Goal: Transaction & Acquisition: Purchase product/service

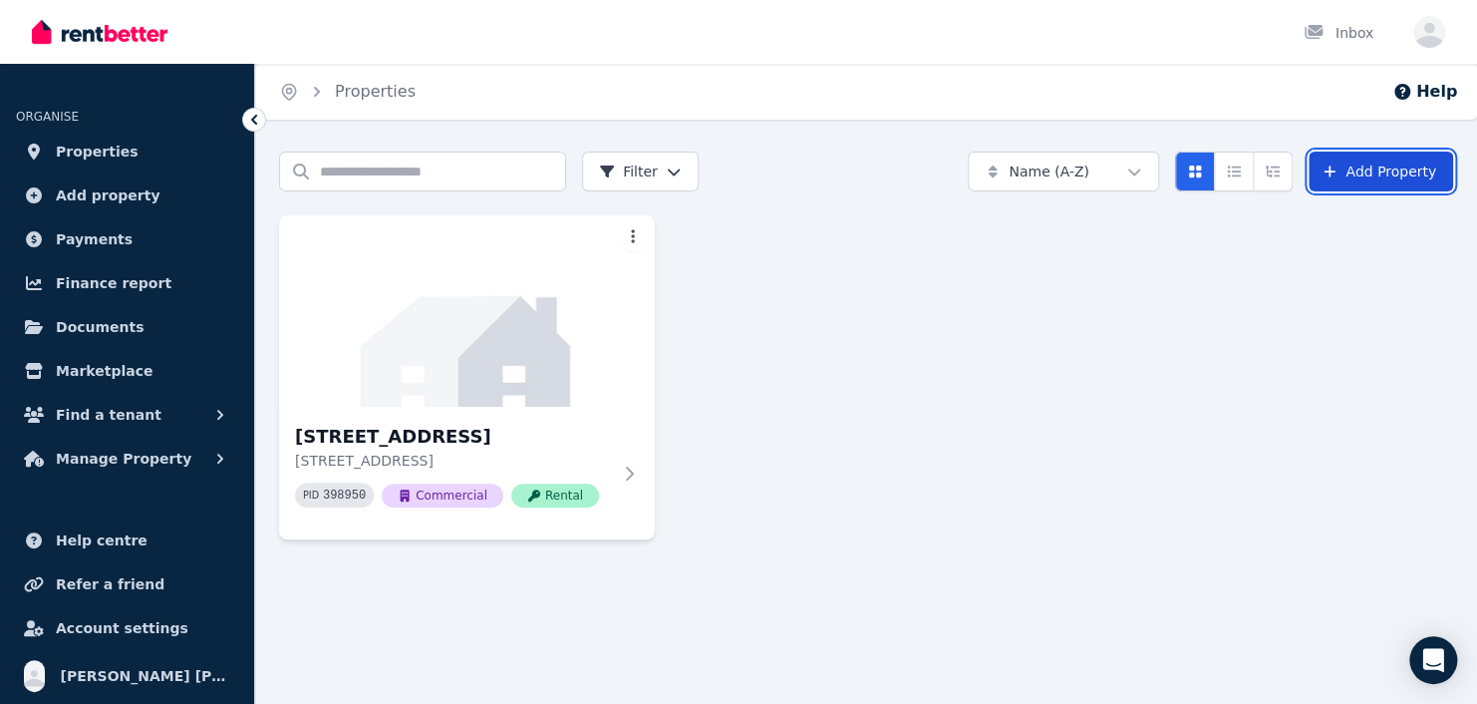
click at [1373, 177] on link "Add Property" at bounding box center [1381, 172] width 145 height 40
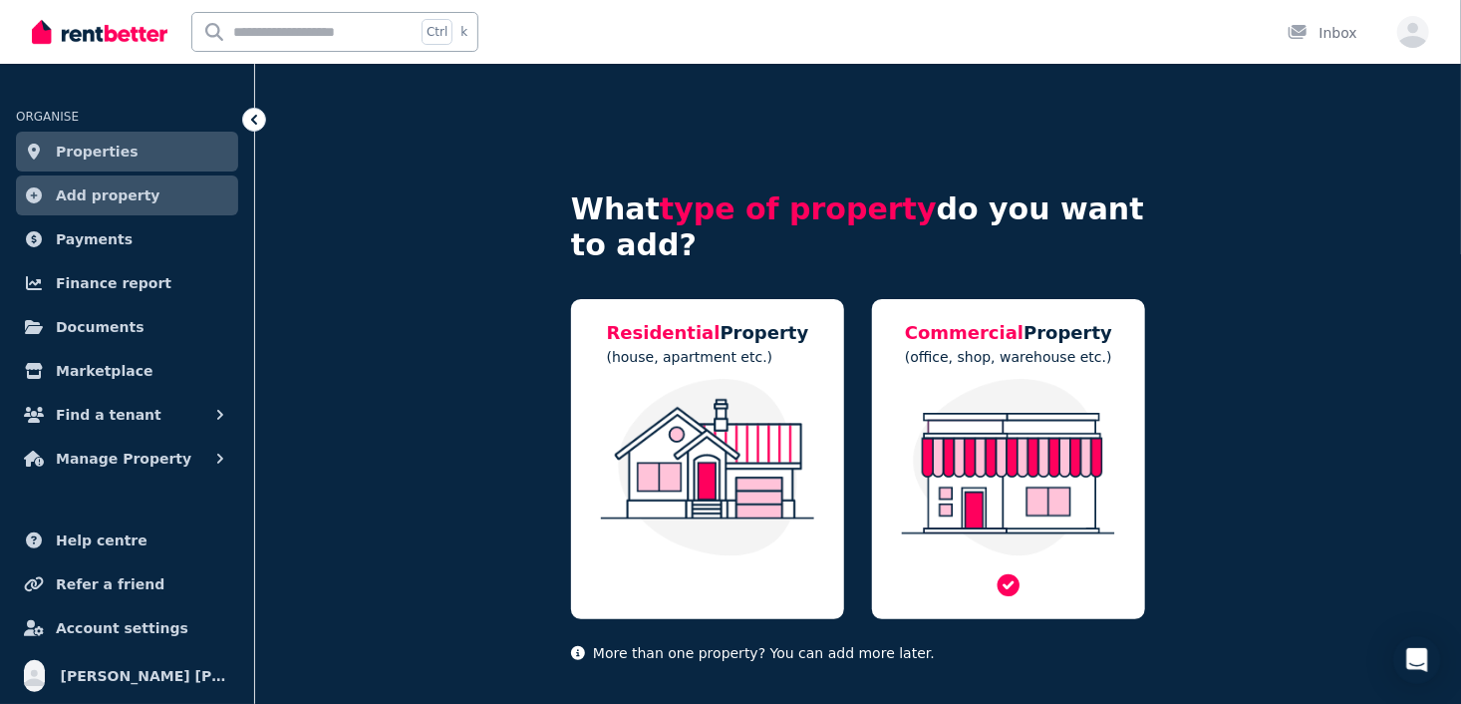
scroll to position [21, 0]
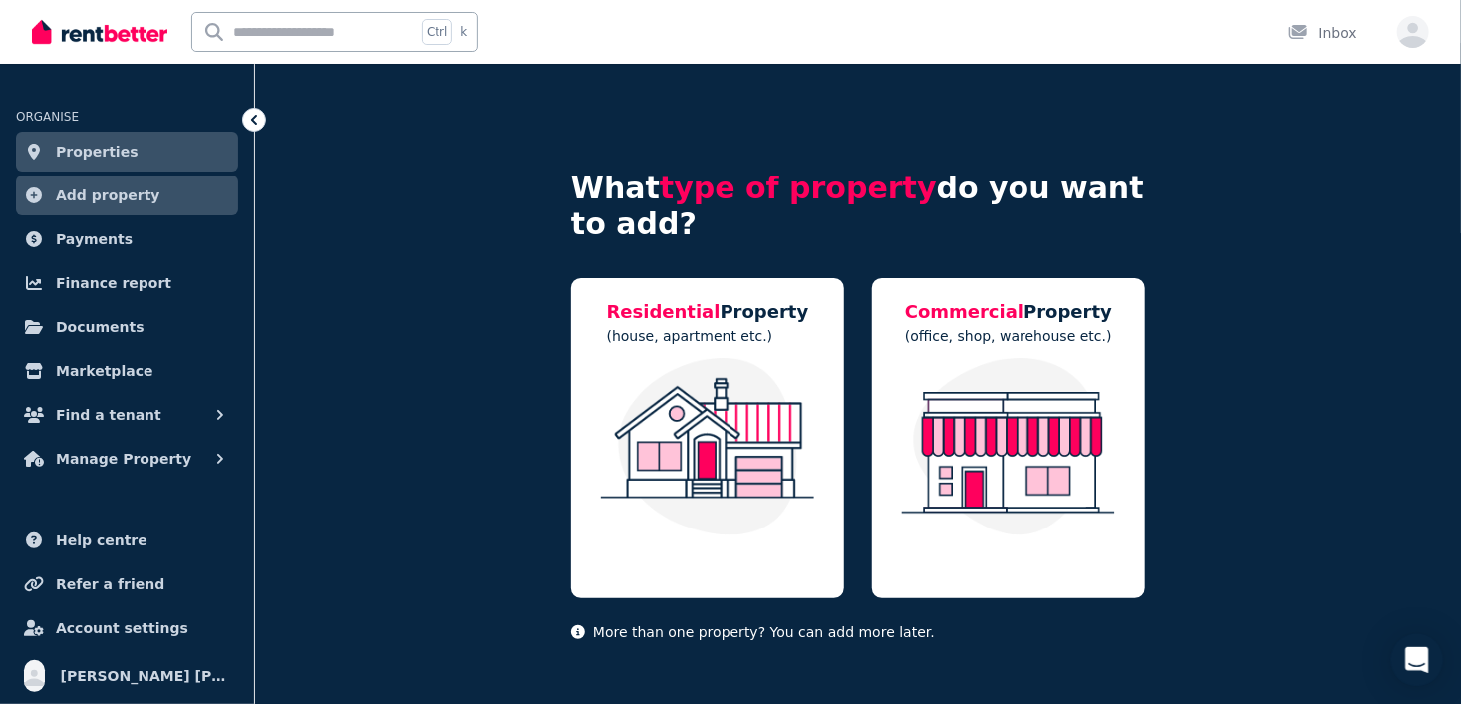
click at [1419, 659] on icon "Open Intercom Messenger" at bounding box center [1416, 660] width 23 height 26
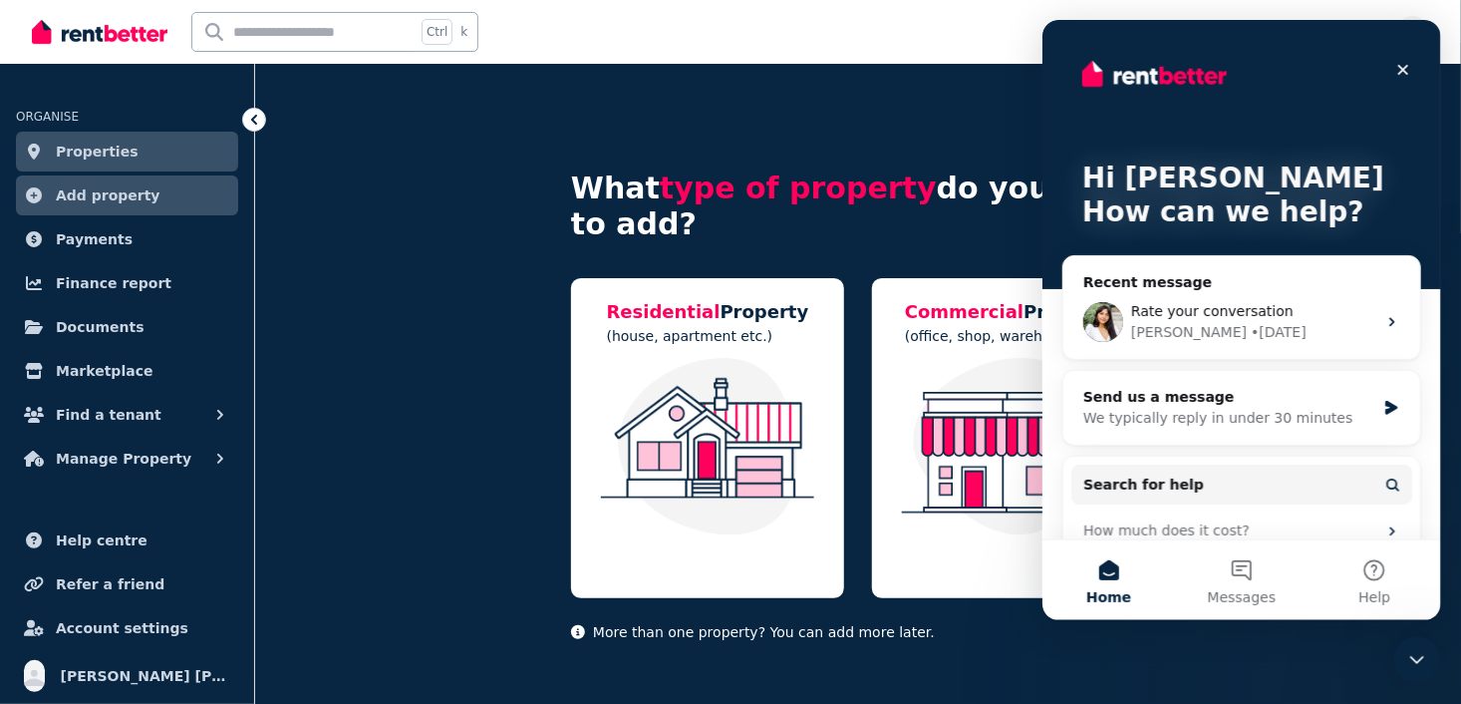
scroll to position [0, 0]
click at [1211, 401] on div "Send us a message" at bounding box center [1228, 397] width 292 height 21
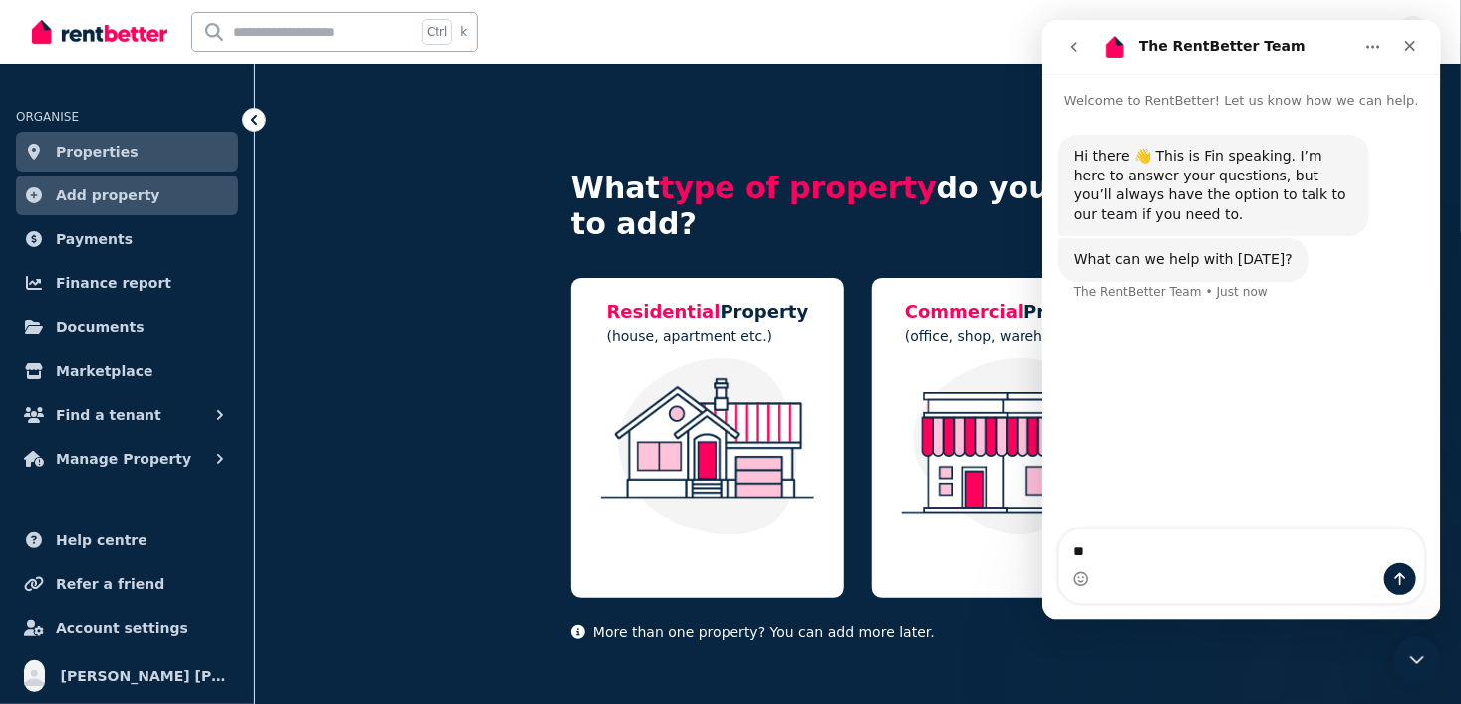
type textarea "*"
type textarea "**********"
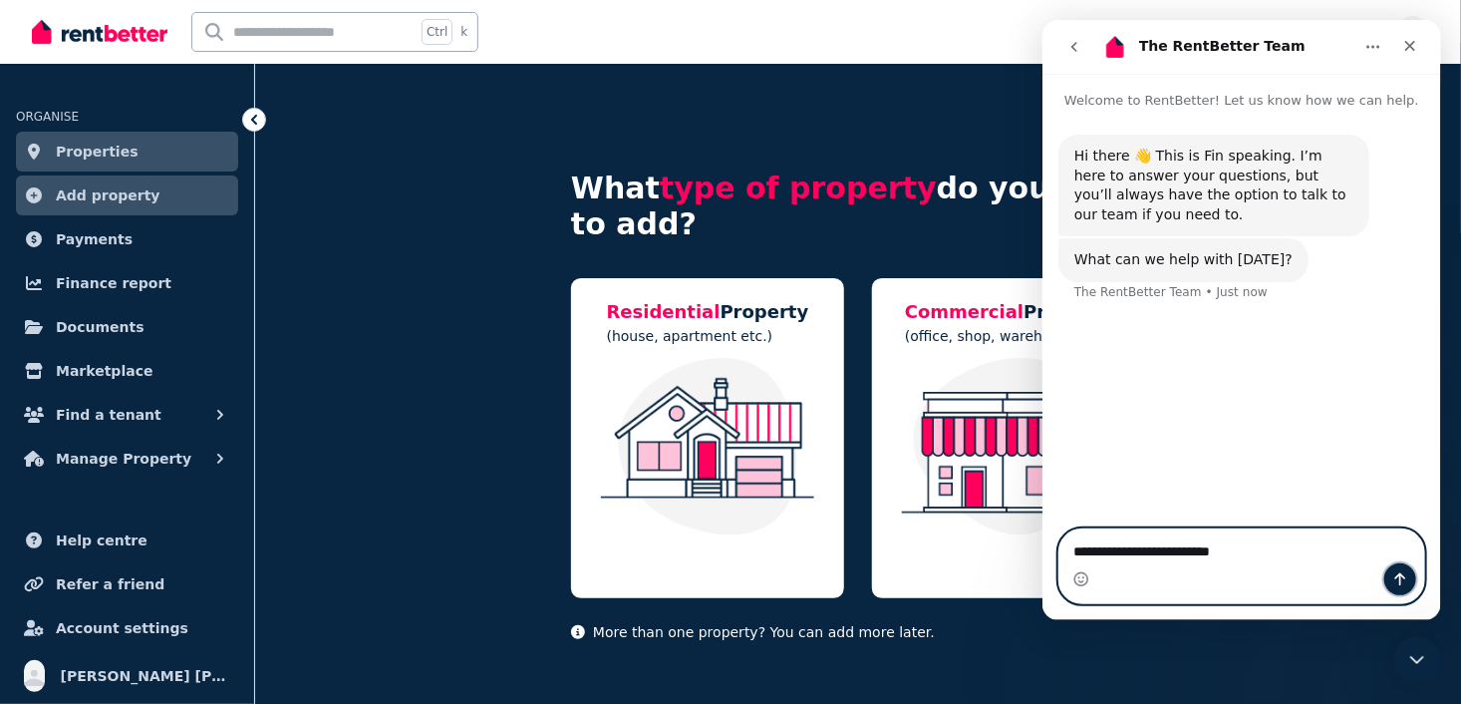
drag, startPoint x: 1211, startPoint y: 552, endPoint x: 1392, endPoint y: 575, distance: 182.9
click at [1392, 575] on icon "Send a message…" at bounding box center [1399, 579] width 16 height 16
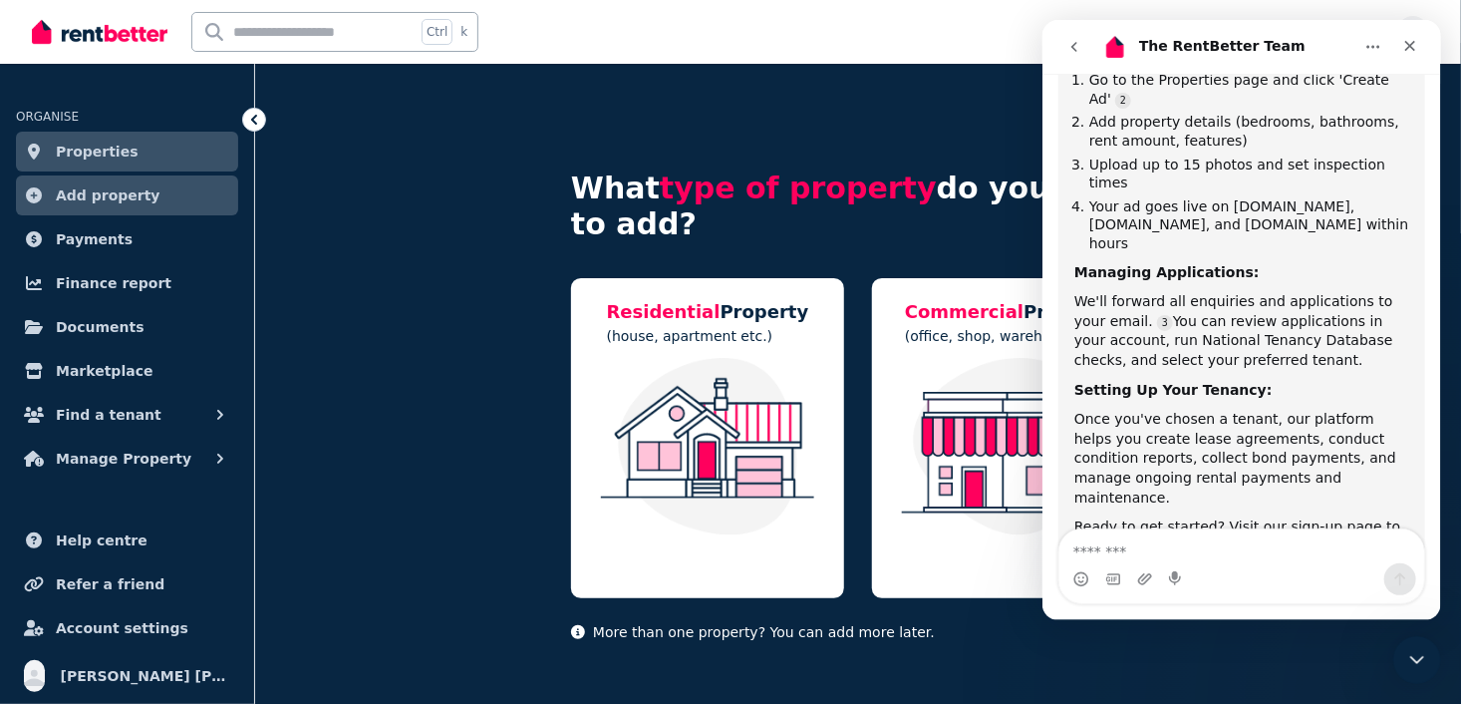
scroll to position [583, 0]
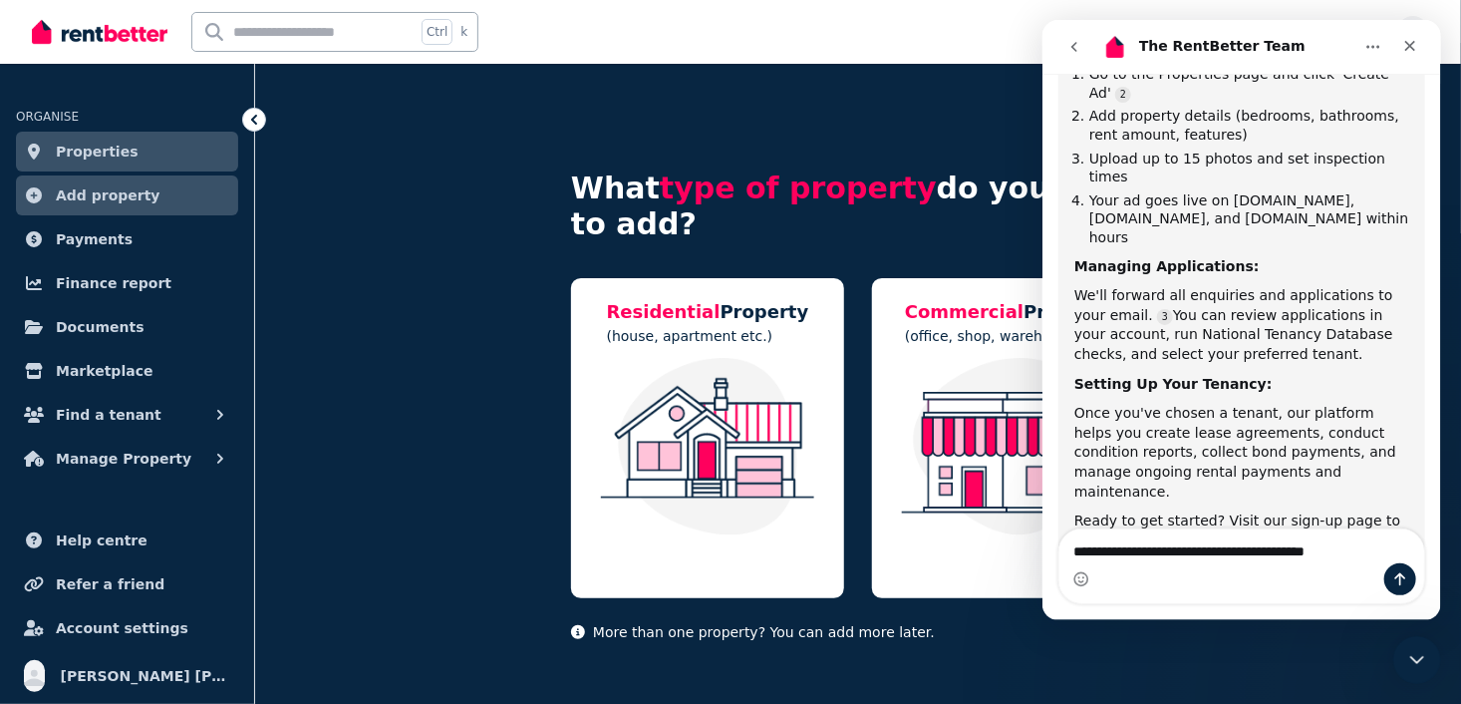
type textarea "**********"
click at [1392, 579] on icon "Send a message…" at bounding box center [1399, 579] width 16 height 16
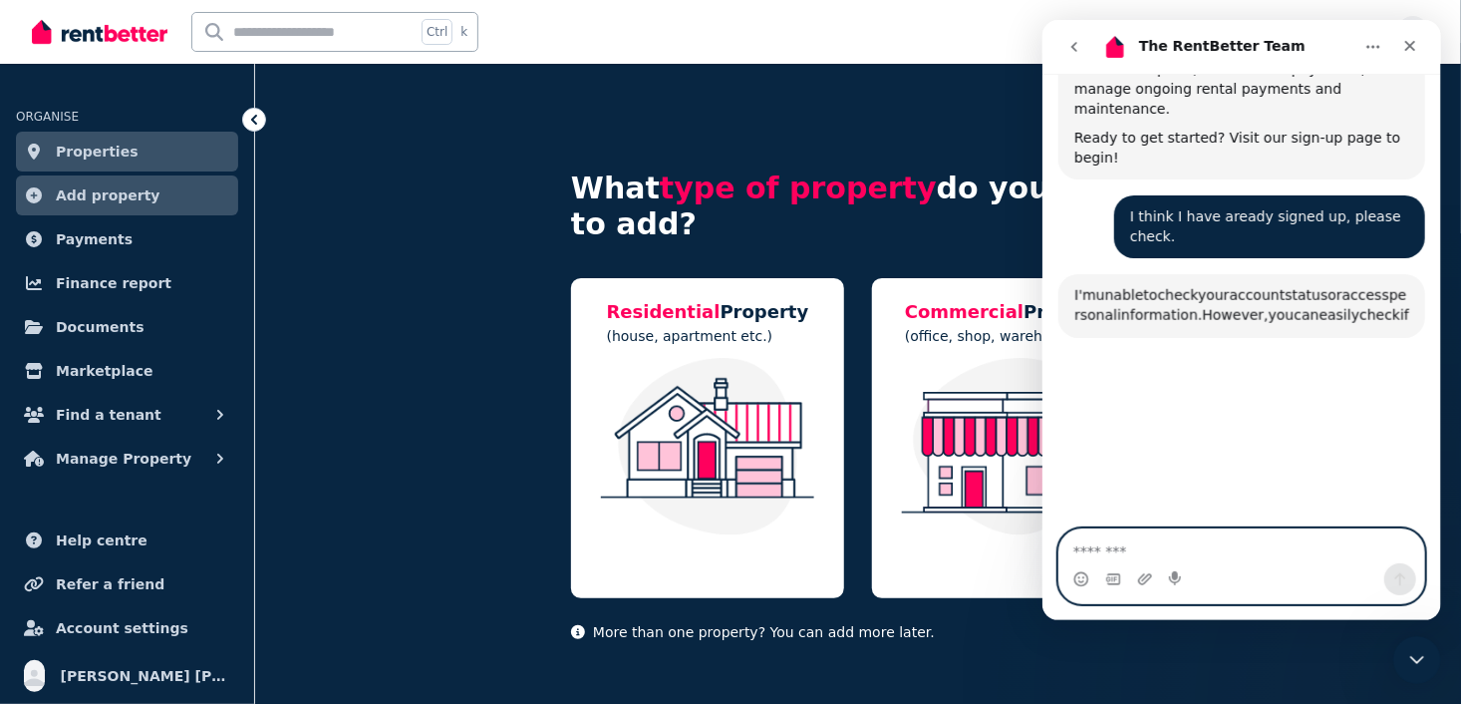
scroll to position [1020, 0]
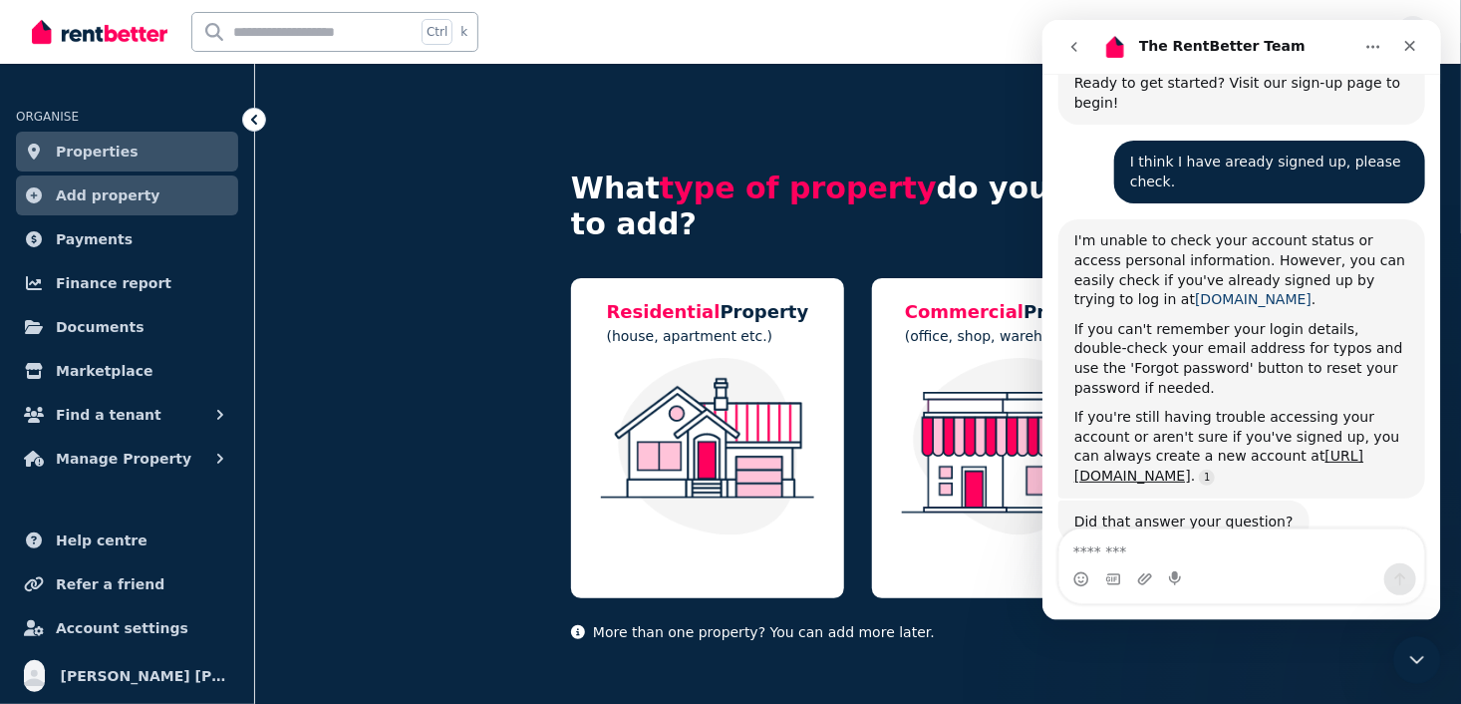
click at [1194, 291] on link "[DOMAIN_NAME]" at bounding box center [1252, 299] width 117 height 16
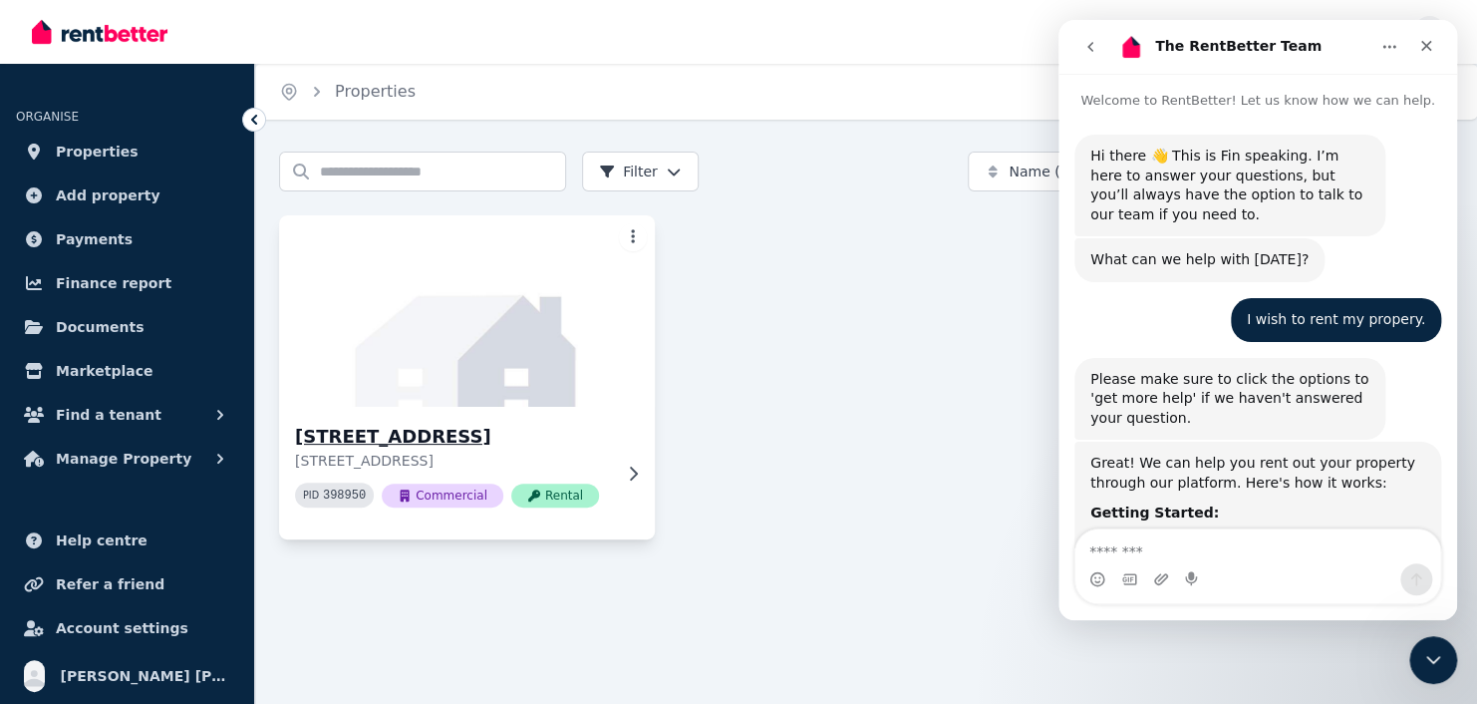
scroll to position [983, 0]
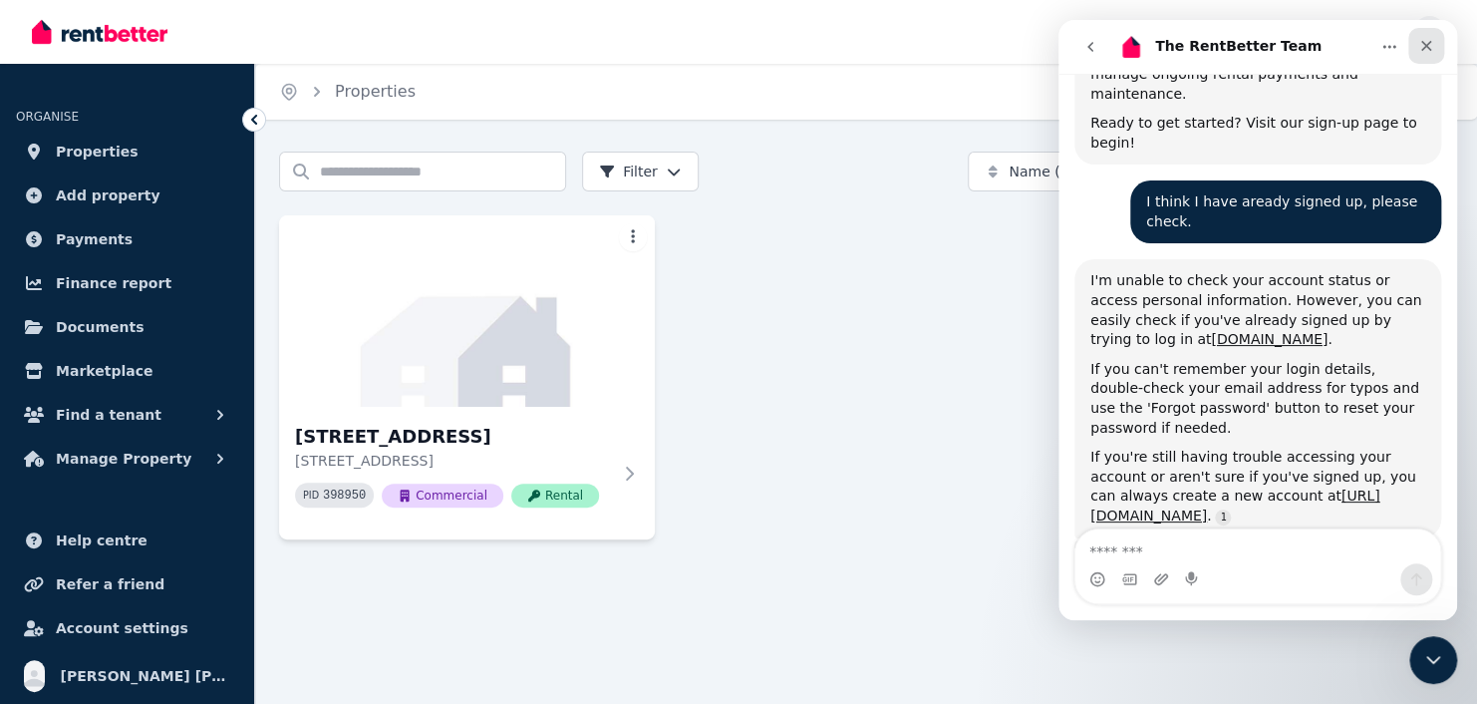
click at [1424, 50] on icon "Close" at bounding box center [1426, 46] width 16 height 16
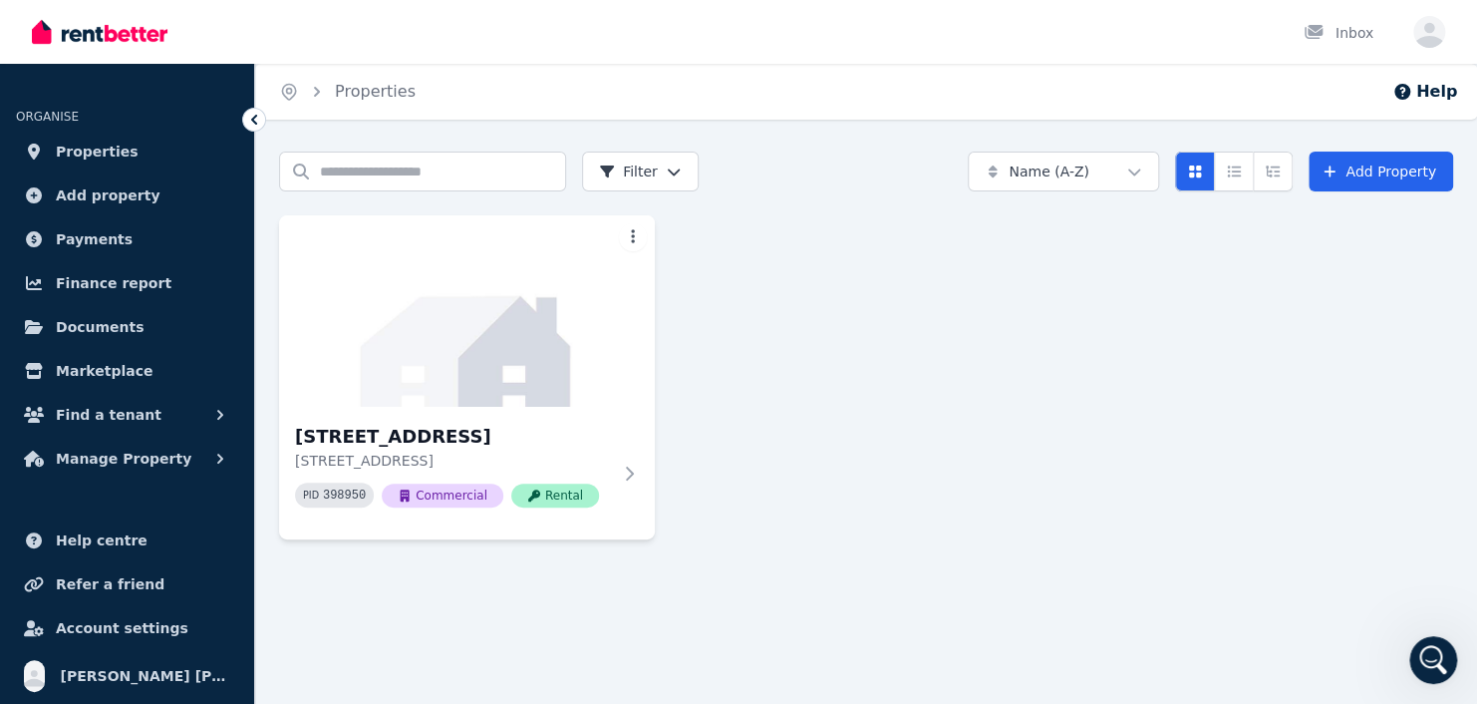
click at [1141, 174] on html "Open main menu Inbox Open user menu ORGANISE Properties Add property Payments F…" at bounding box center [738, 352] width 1477 height 704
click at [1317, 290] on html "Open main menu Inbox Open user menu ORGANISE Properties Add property Payments F…" at bounding box center [738, 352] width 1477 height 704
click at [377, 443] on h3 "[STREET_ADDRESS]" at bounding box center [453, 437] width 316 height 28
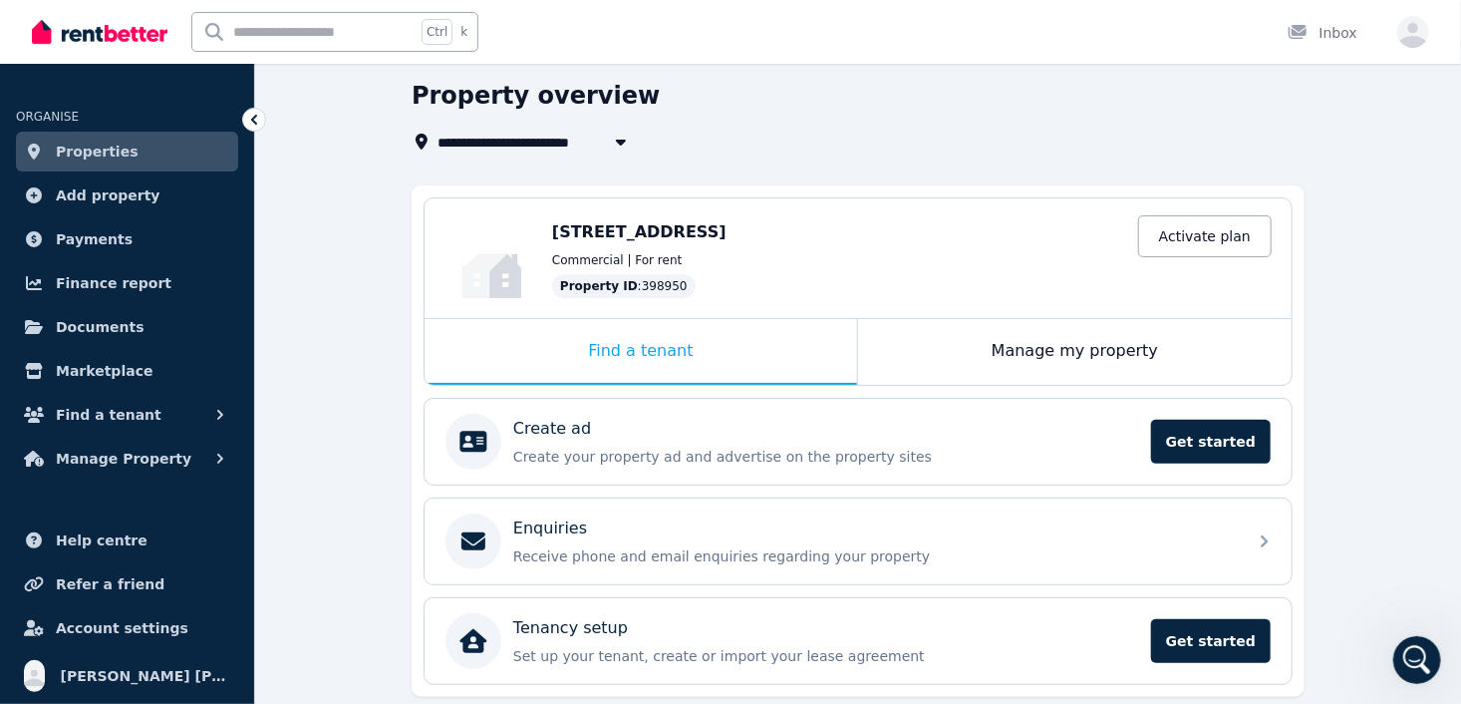
scroll to position [37, 0]
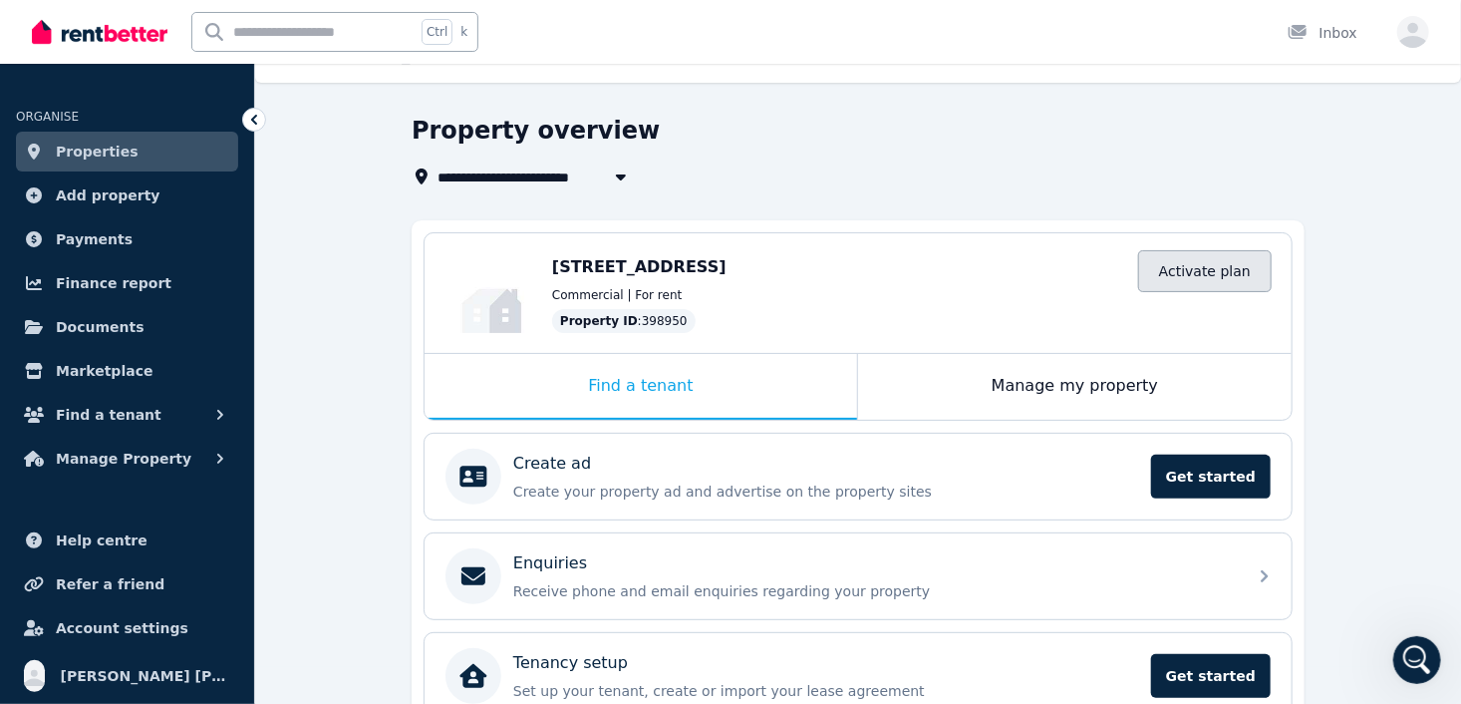
click at [1192, 273] on link "Activate plan" at bounding box center [1205, 271] width 134 height 42
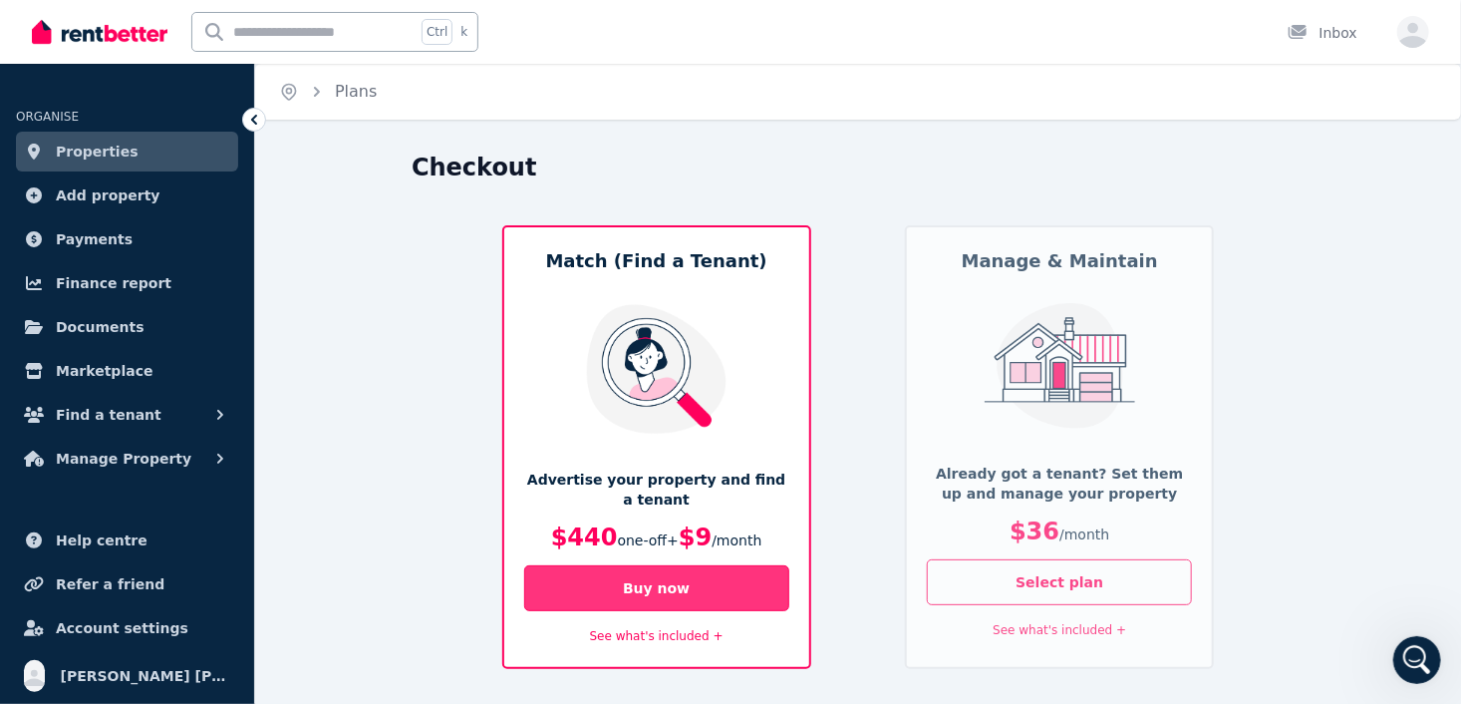
click at [623, 586] on button "Buy now" at bounding box center [656, 588] width 265 height 46
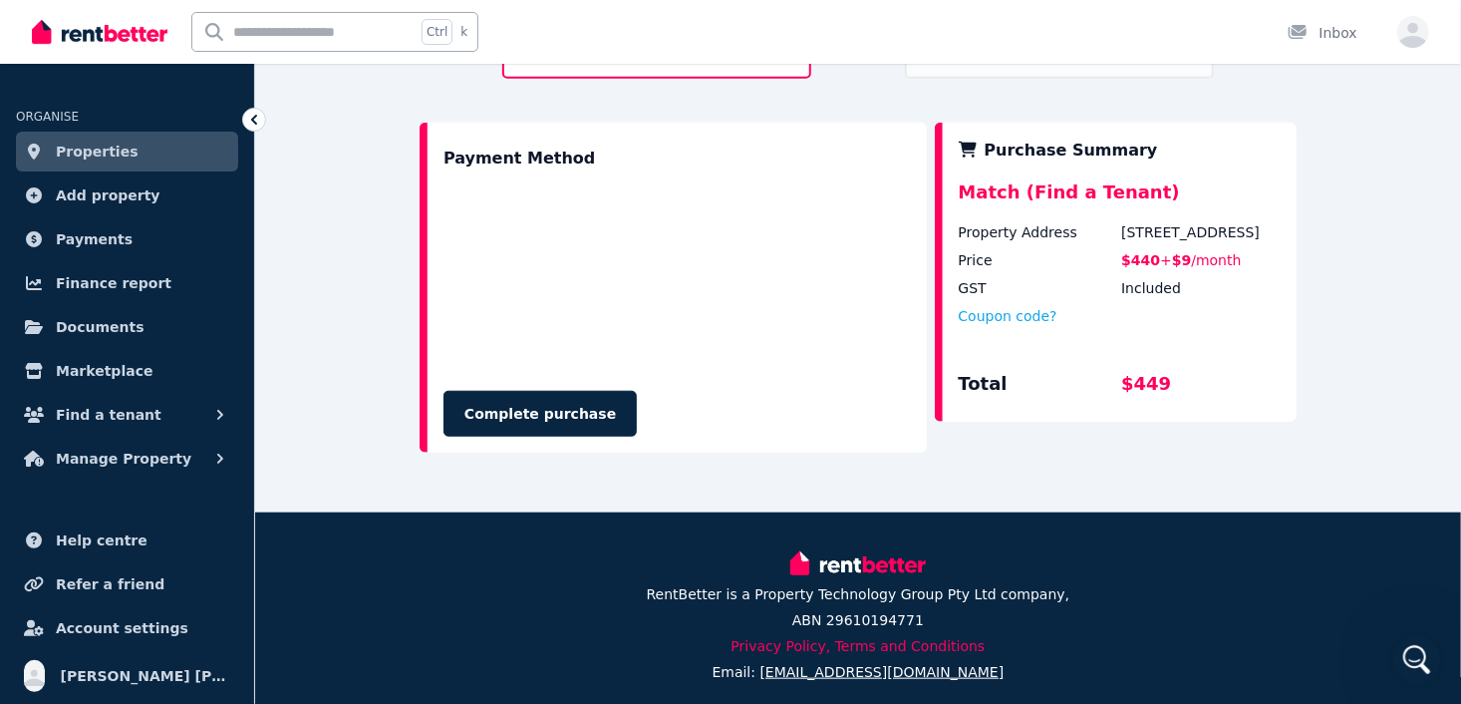
scroll to position [600, 0]
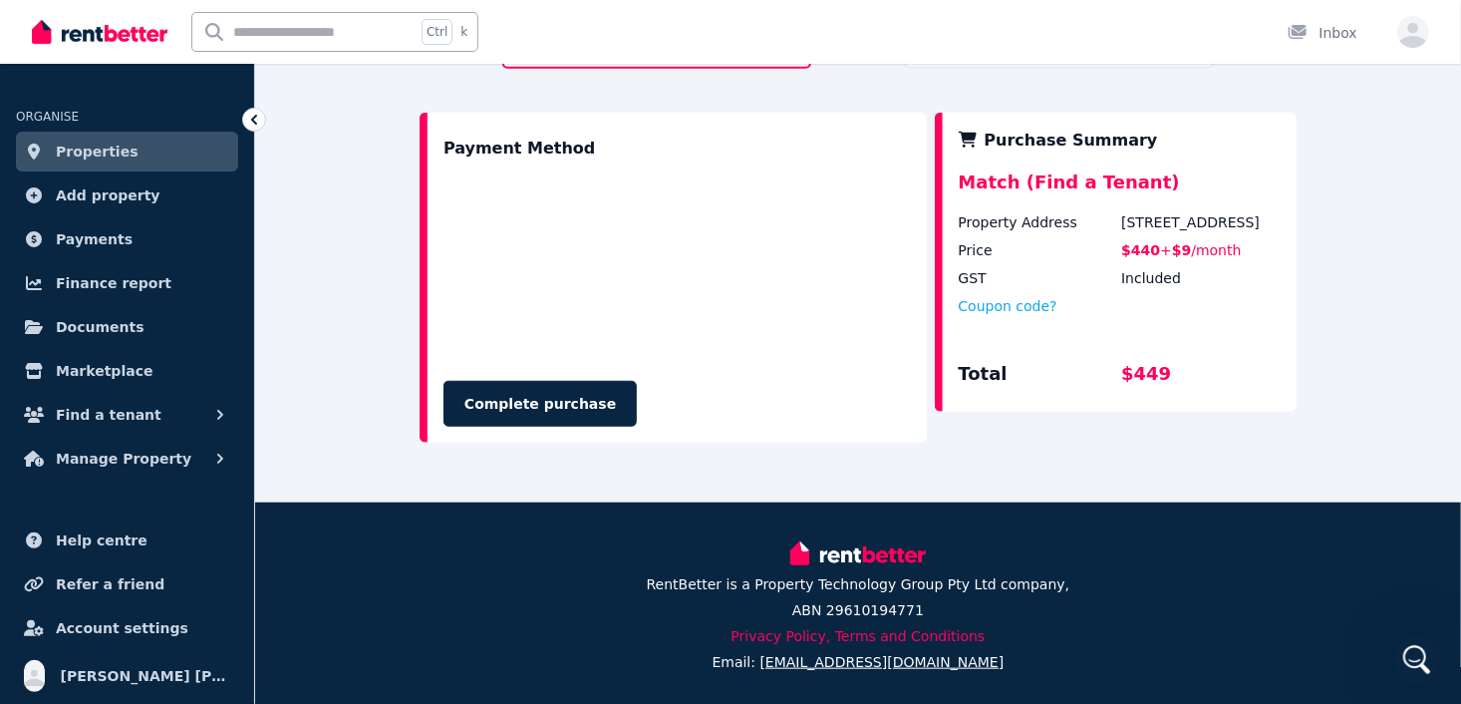
click at [1337, 327] on div "Checkout Match (Find a Tenant) Advertise your property and find a tenant $440 o…" at bounding box center [858, 26] width 1206 height 951
